Goal: Task Accomplishment & Management: Complete application form

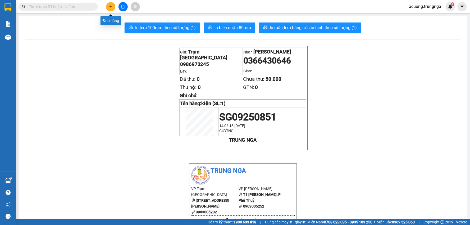
click at [112, 5] on icon "plus" at bounding box center [111, 7] width 4 height 4
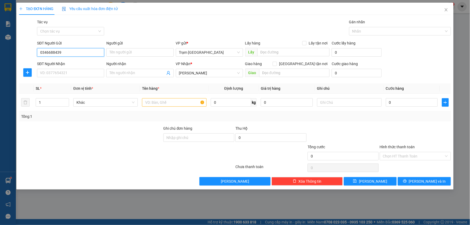
type input "0346688439"
type input "Tuyết Uyên"
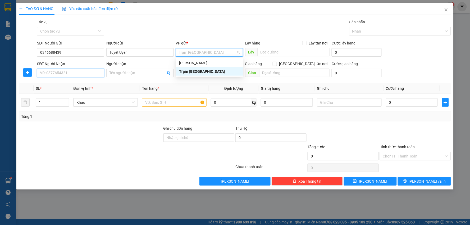
click at [73, 69] on input "SĐT Người Nhận" at bounding box center [70, 73] width 67 height 8
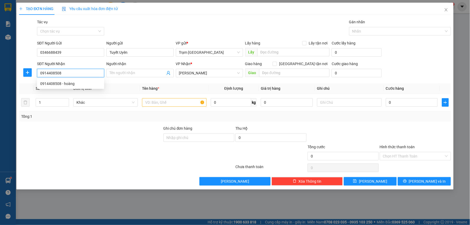
type input "0914408508"
type input "hoàng"
type input "km 30"
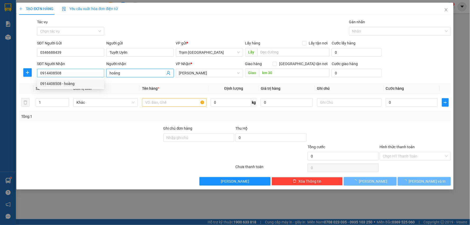
type input "50.000"
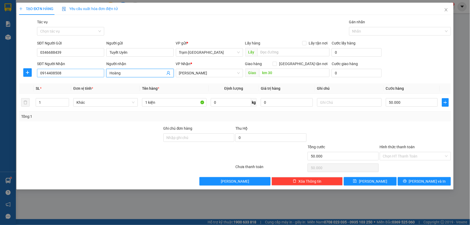
type input "Hoàng"
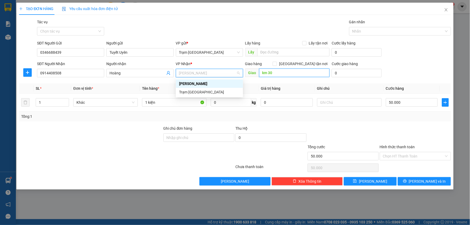
click at [280, 73] on input "km 30" at bounding box center [294, 73] width 71 height 8
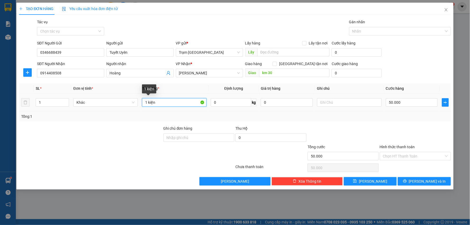
click at [176, 105] on input "1 kiện" at bounding box center [174, 102] width 65 height 8
drag, startPoint x: 177, startPoint y: 104, endPoint x: 47, endPoint y: 100, distance: 130.3
click at [47, 101] on tr "1 Khác 1 kiện 0 kg 0 50.000" at bounding box center [235, 103] width 432 height 18
type input "Kiện"
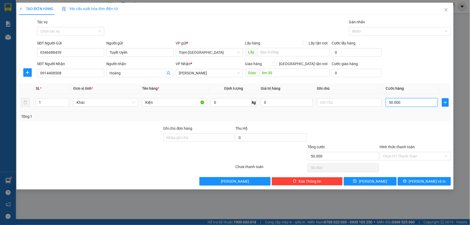
click at [408, 102] on input "50.000" at bounding box center [412, 102] width 52 height 8
type input "0"
type input "4"
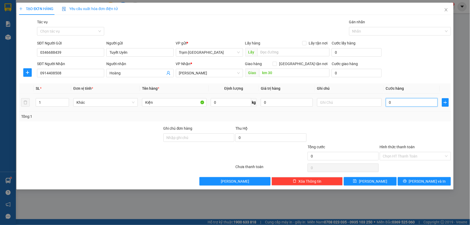
type input "4"
type input "004"
type input "40"
type input "00.400"
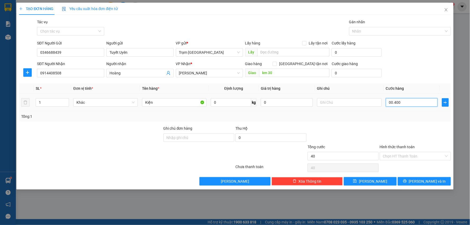
type input "400"
type input "40"
type input "00.040"
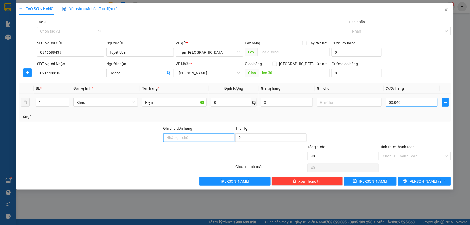
type input "40.000"
click at [413, 155] on input "Hình thức thanh toán" at bounding box center [413, 156] width 61 height 8
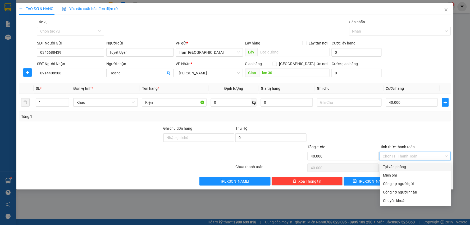
click at [400, 167] on div "Tại văn phòng" at bounding box center [416, 167] width 65 height 6
type input "0"
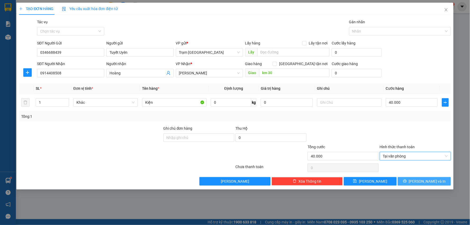
click at [422, 181] on span "[PERSON_NAME] và In" at bounding box center [427, 181] width 37 height 6
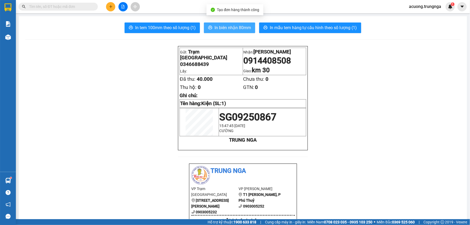
click at [218, 25] on span "In biên nhận 80mm" at bounding box center [233, 27] width 37 height 7
